Goal: Check status: Check status

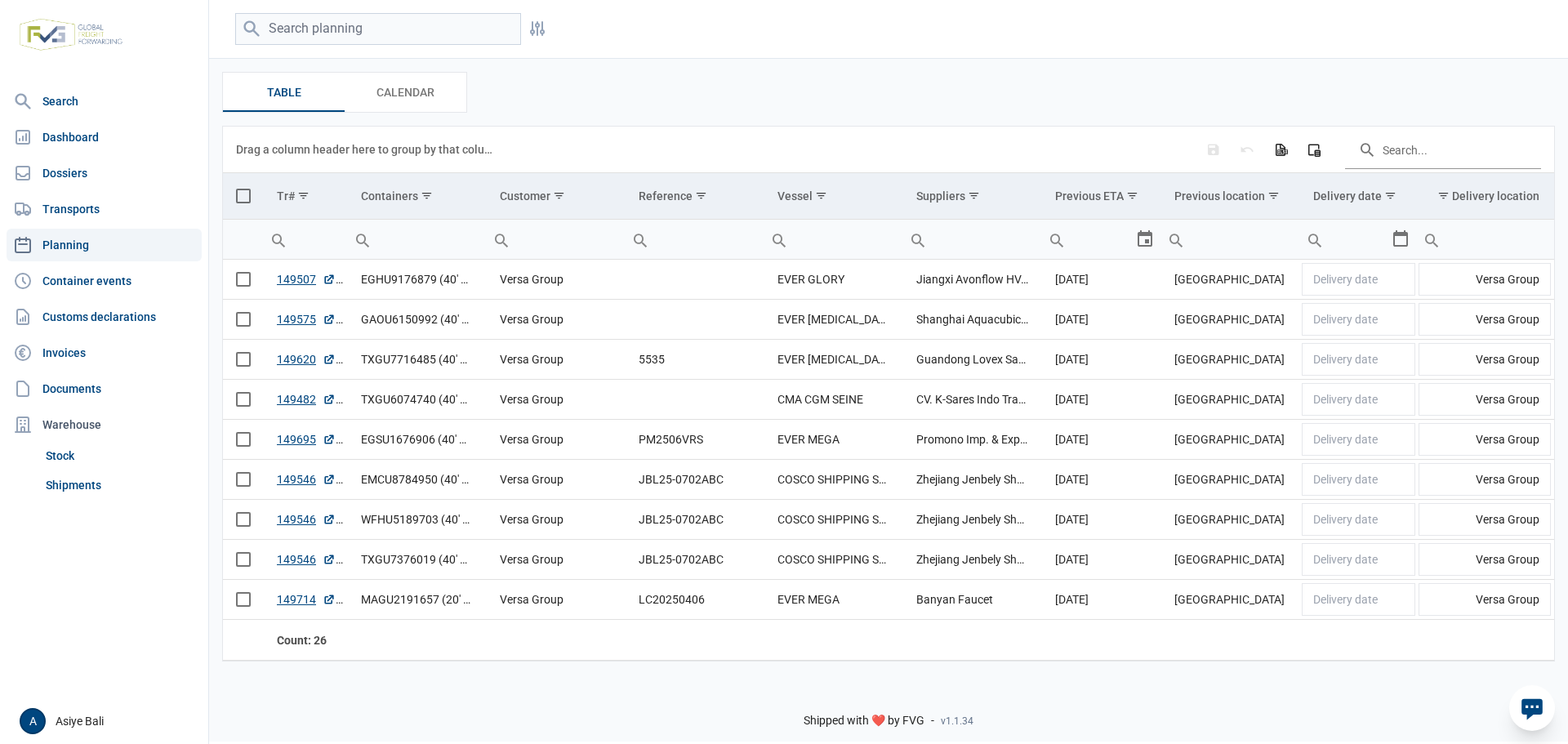
click at [464, 33] on input "search" at bounding box center [378, 29] width 286 height 31
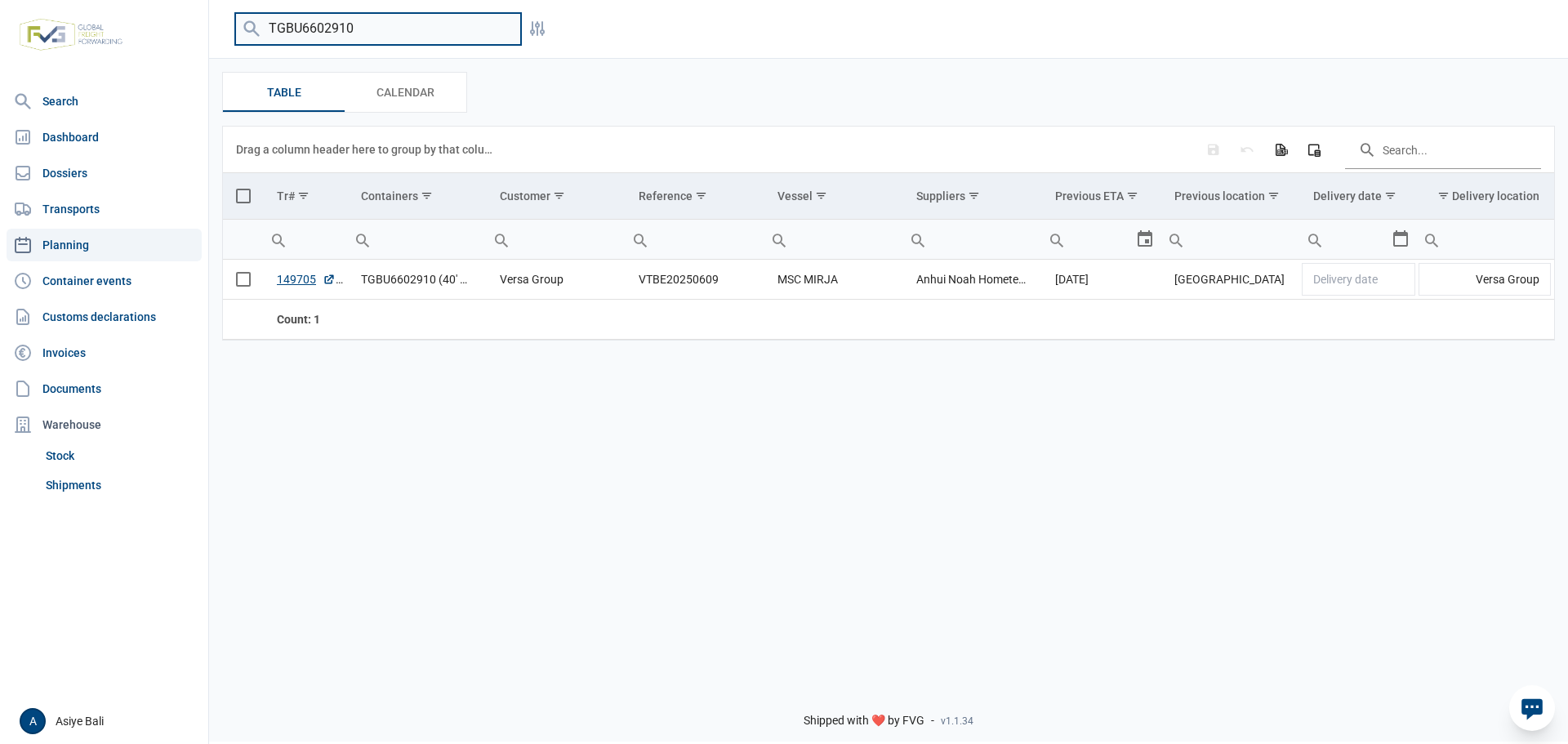
click at [368, 31] on input "TGBU6602910" at bounding box center [378, 29] width 286 height 31
paste input "EGSU1676906"
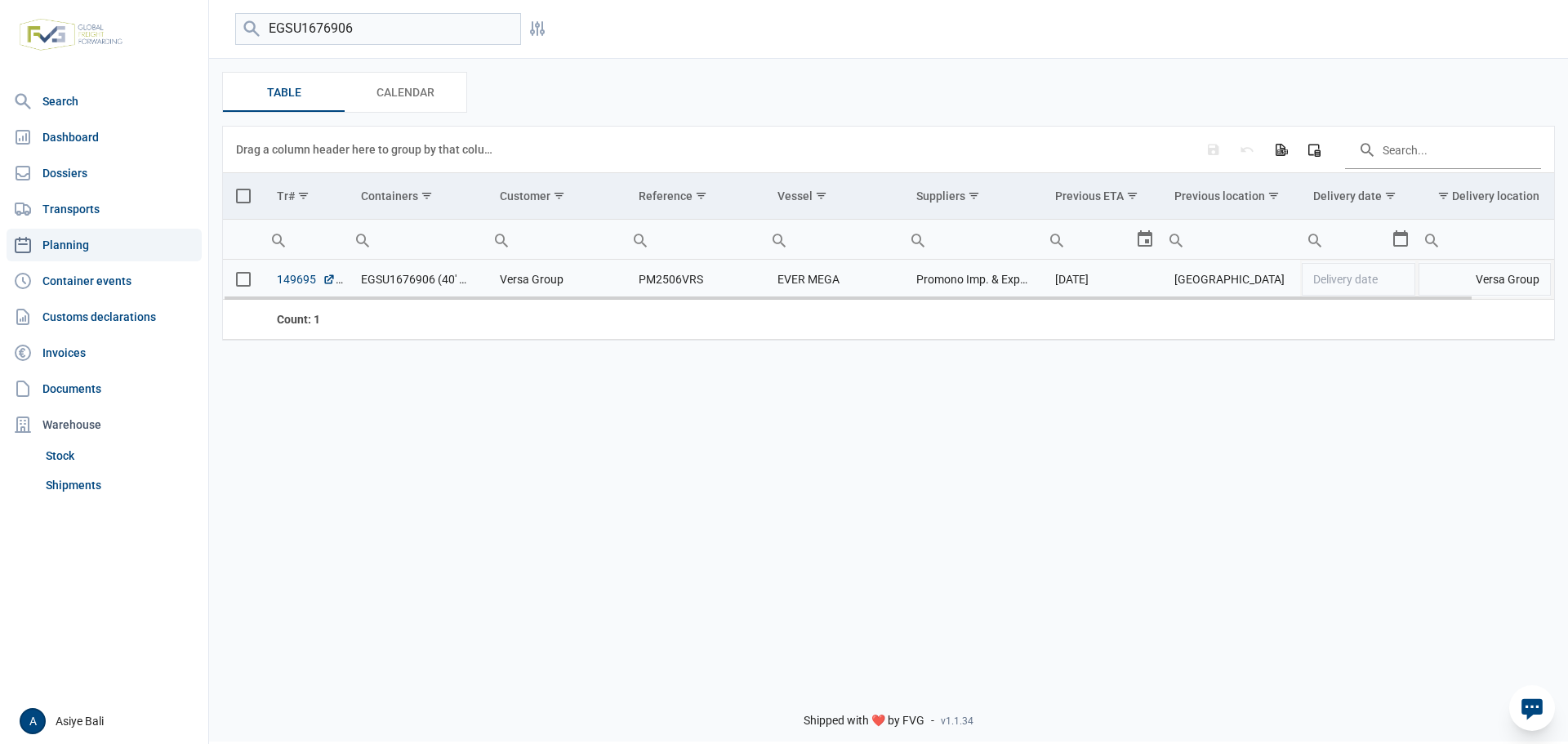
click at [289, 280] on link "149695" at bounding box center [306, 279] width 59 height 17
click at [292, 280] on link "149695" at bounding box center [306, 279] width 59 height 17
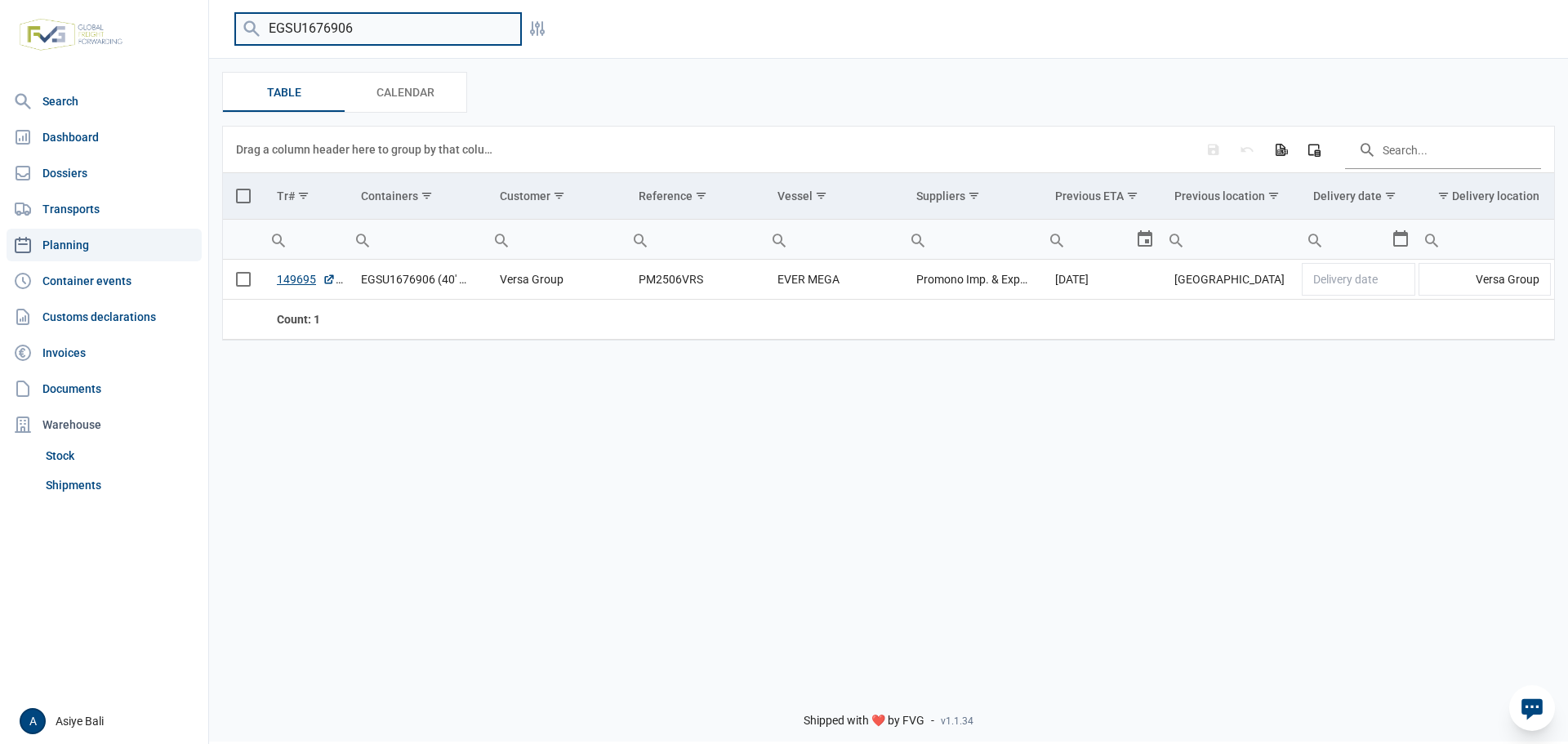
click at [385, 25] on input "EGSU1676906" at bounding box center [378, 29] width 286 height 31
paste input "TGBU9856478"
type input "TGBU9856478"
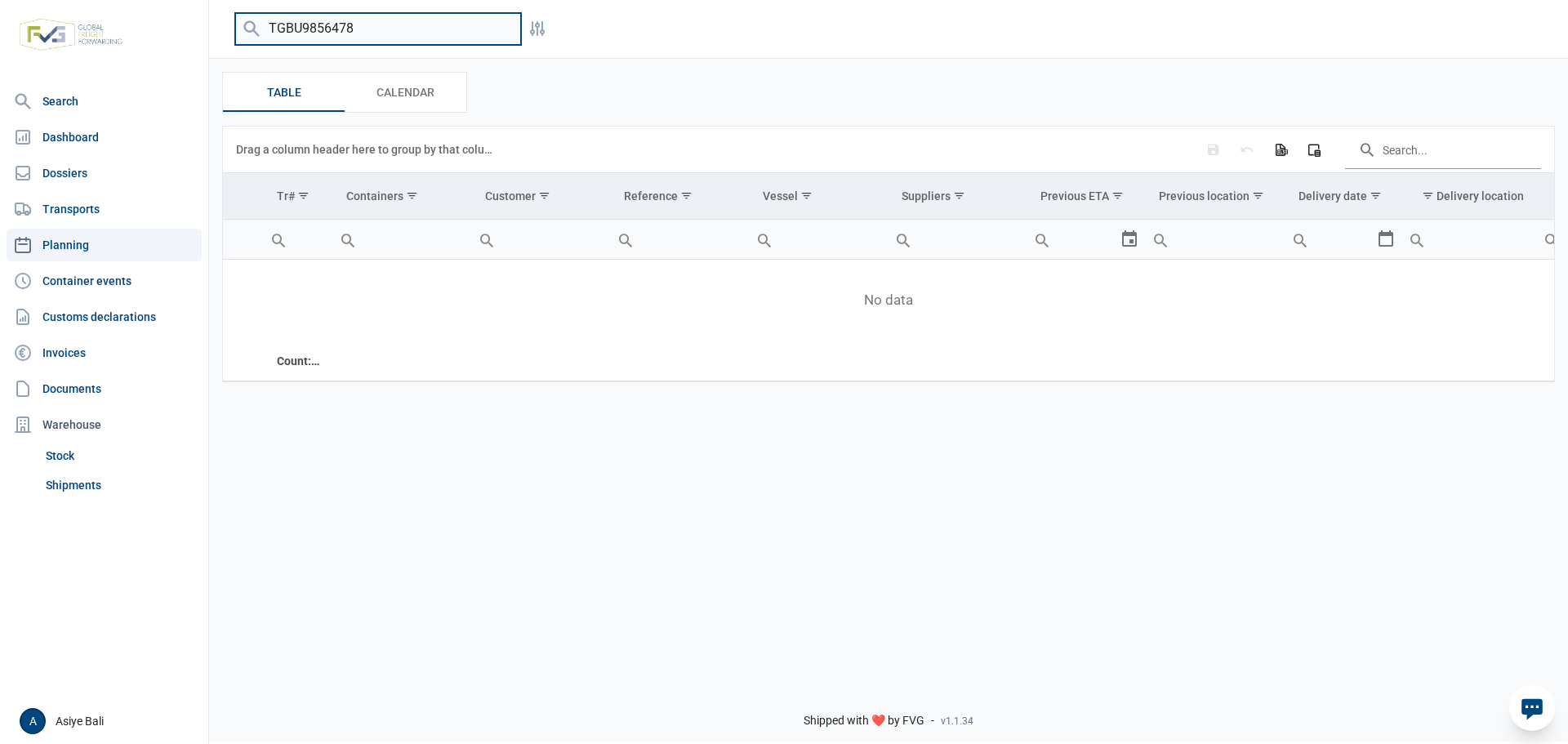
click at [506, 31] on input "TGBU9856478" at bounding box center [378, 29] width 286 height 31
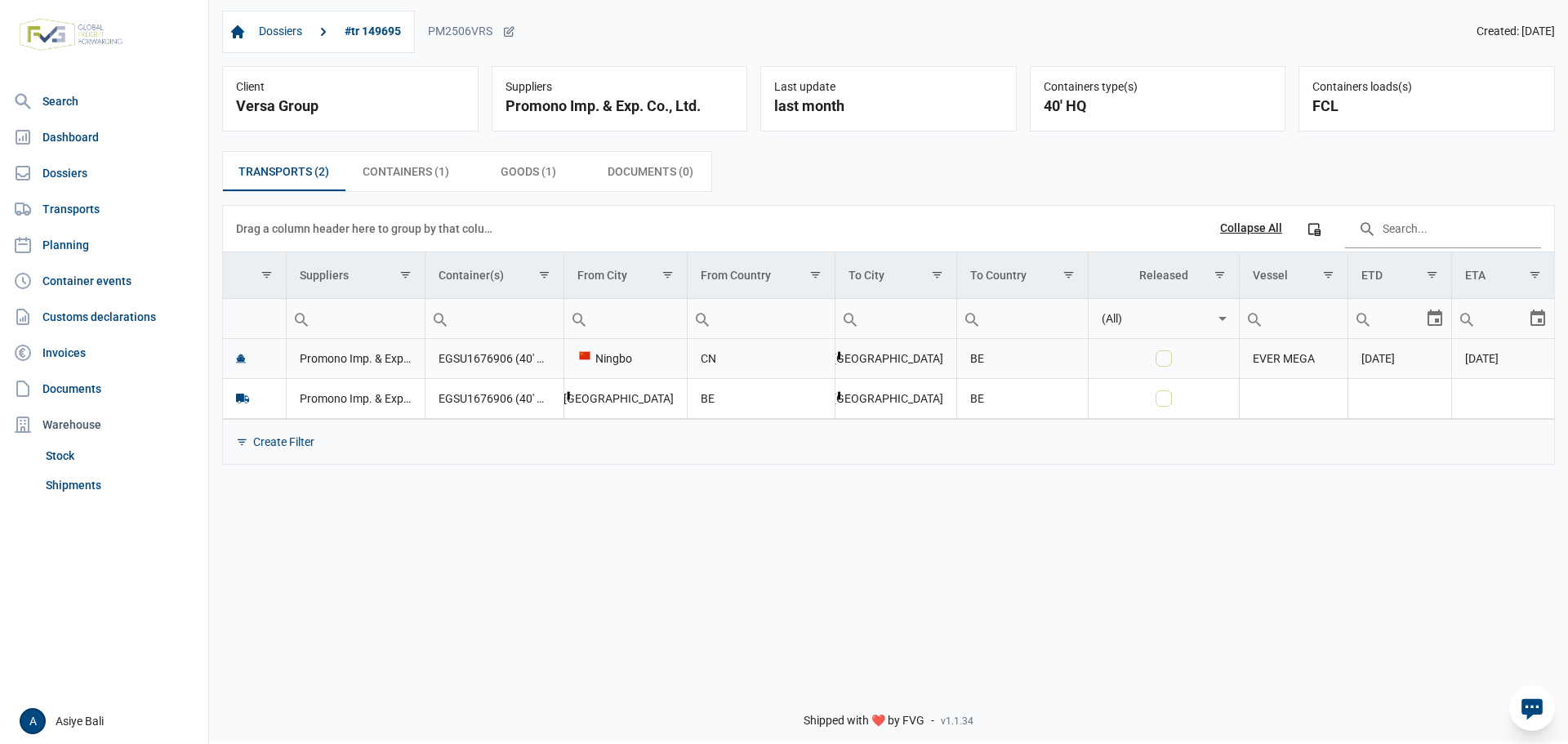
click at [327, 359] on td "Promono Imp. & Exp. Co., Ltd." at bounding box center [355, 359] width 139 height 40
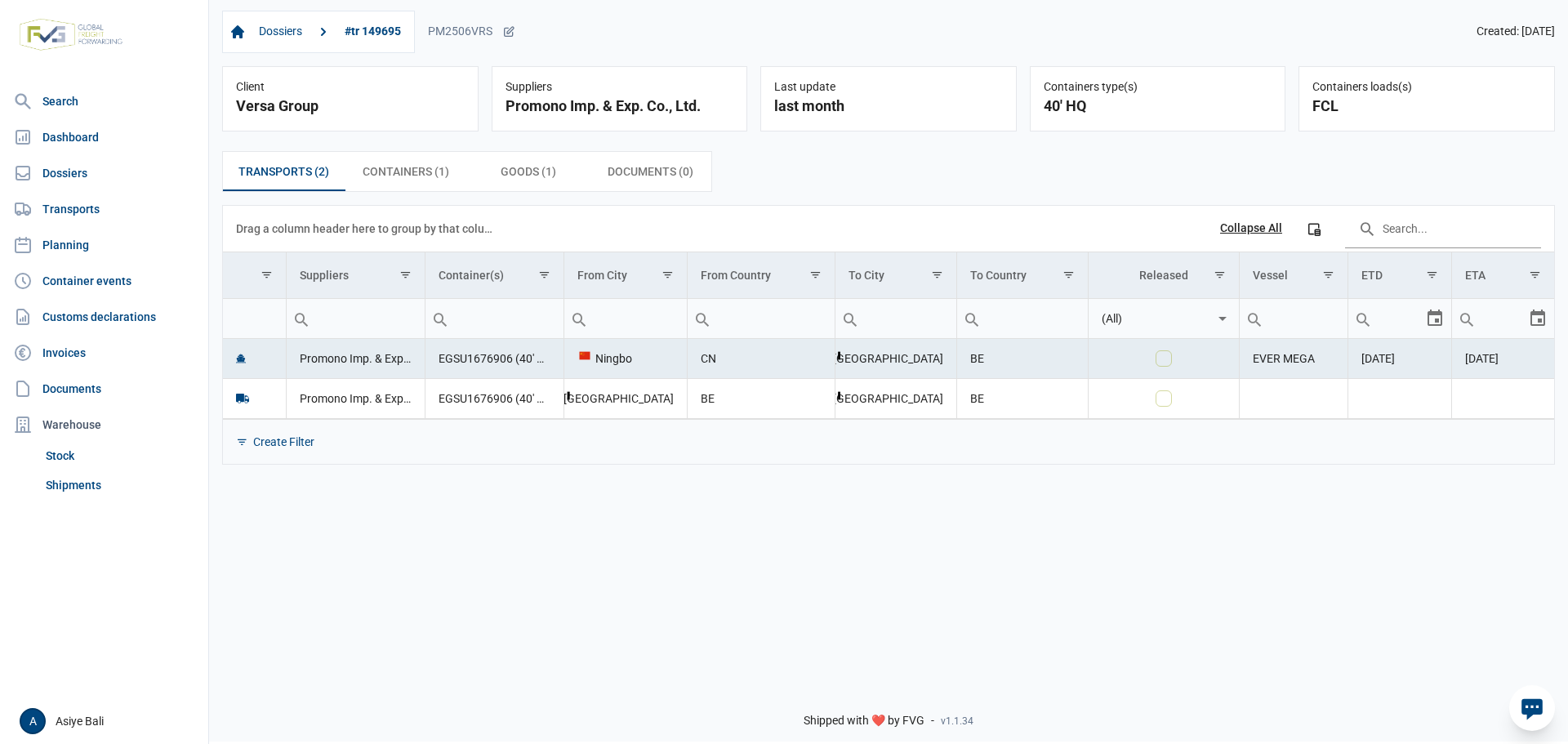
click at [494, 359] on td "EGSU1676906 (40' HQ)" at bounding box center [494, 359] width 139 height 40
click at [361, 362] on td "Promono Imp. & Exp. Co., Ltd." at bounding box center [355, 359] width 139 height 40
